Goal: Navigation & Orientation: Find specific page/section

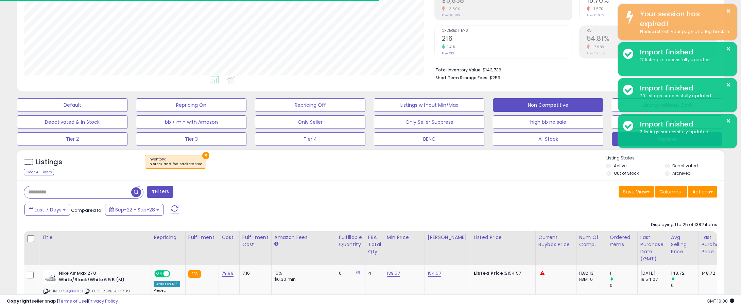
scroll to position [139, 410]
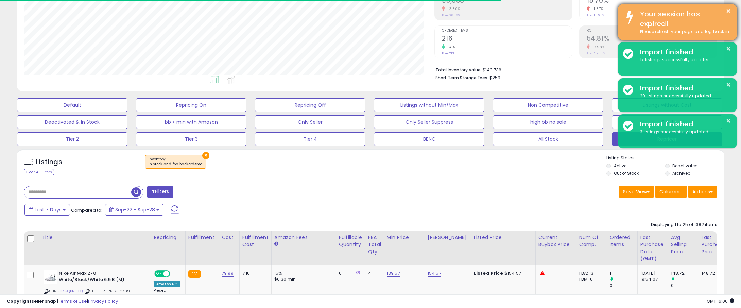
click at [706, 26] on div "Your session has expired!" at bounding box center [683, 18] width 97 height 19
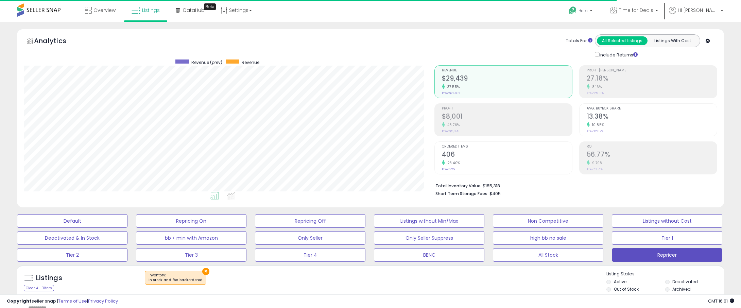
scroll to position [139, 410]
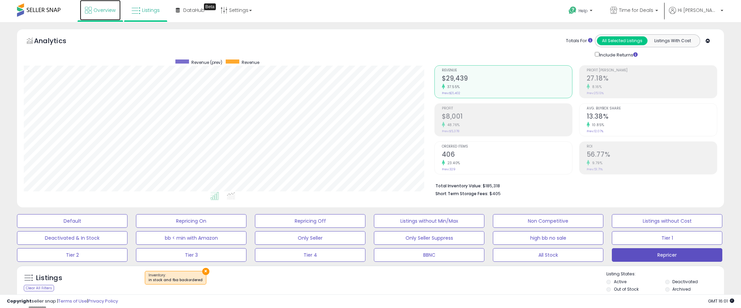
click at [100, 10] on span "Overview" at bounding box center [104, 10] width 22 height 7
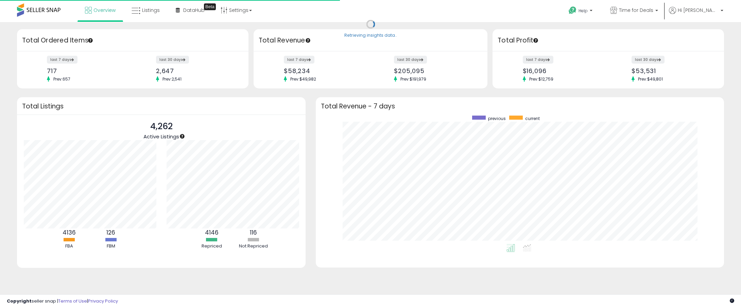
scroll to position [128, 395]
